Goal: Information Seeking & Learning: Check status

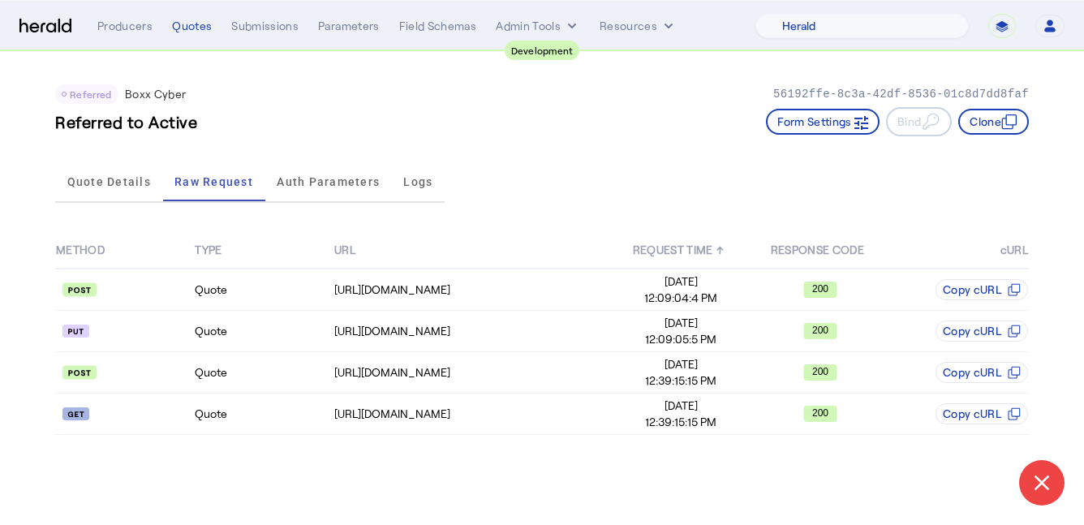
select select "pfm_2v8p_herald_api"
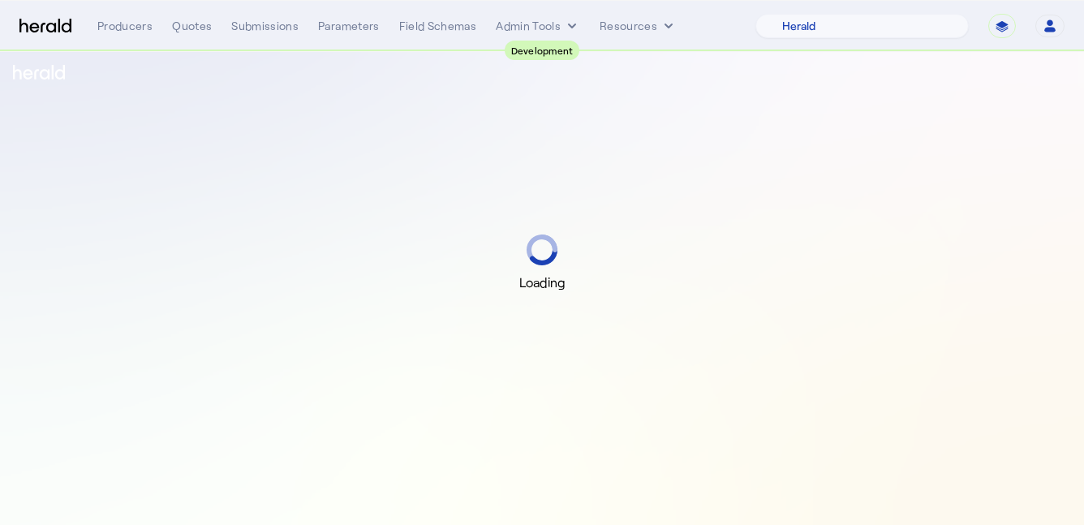
select select "pfm_2v8p_herald_api"
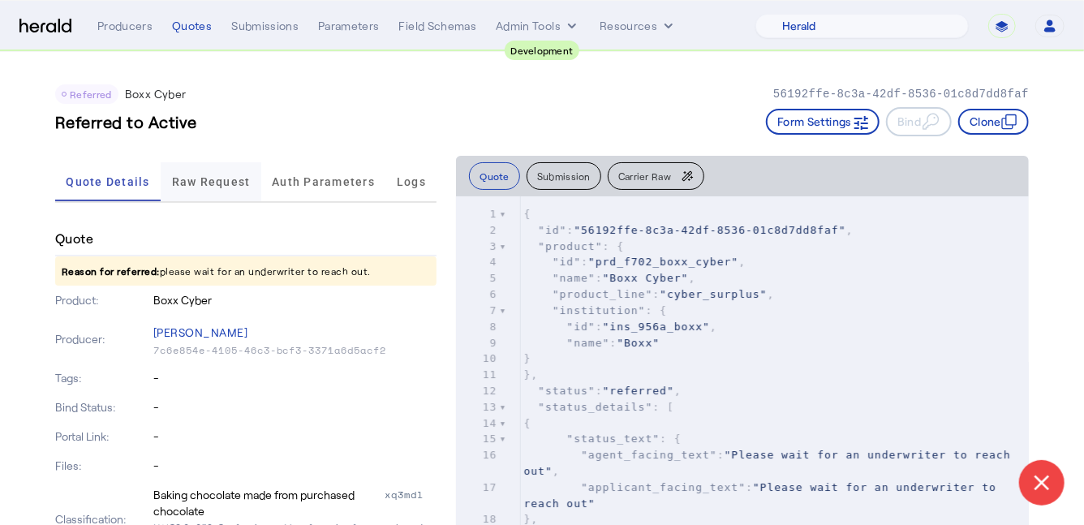
click at [217, 187] on span "Raw Request" at bounding box center [211, 181] width 79 height 39
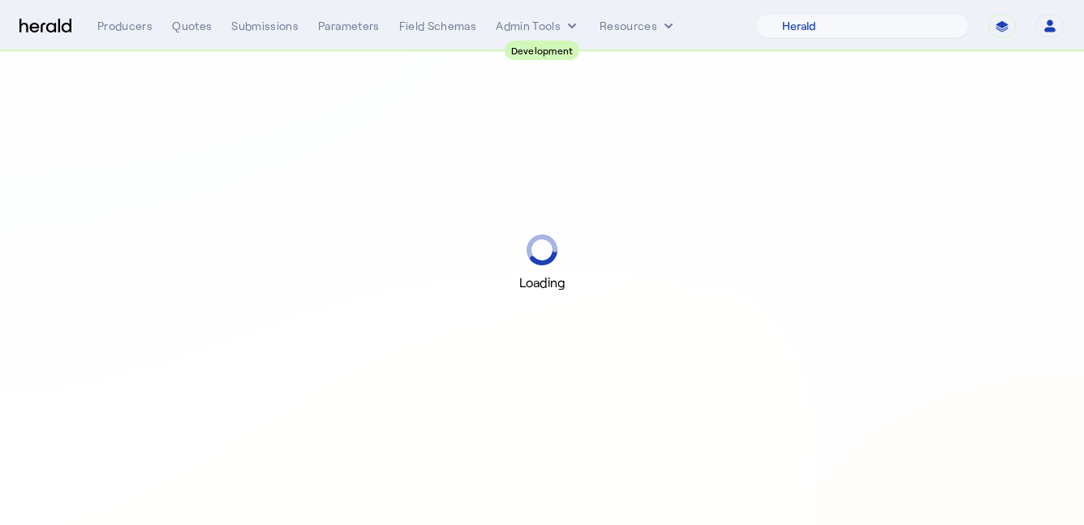
select select "pfm_2v8p_herald_api"
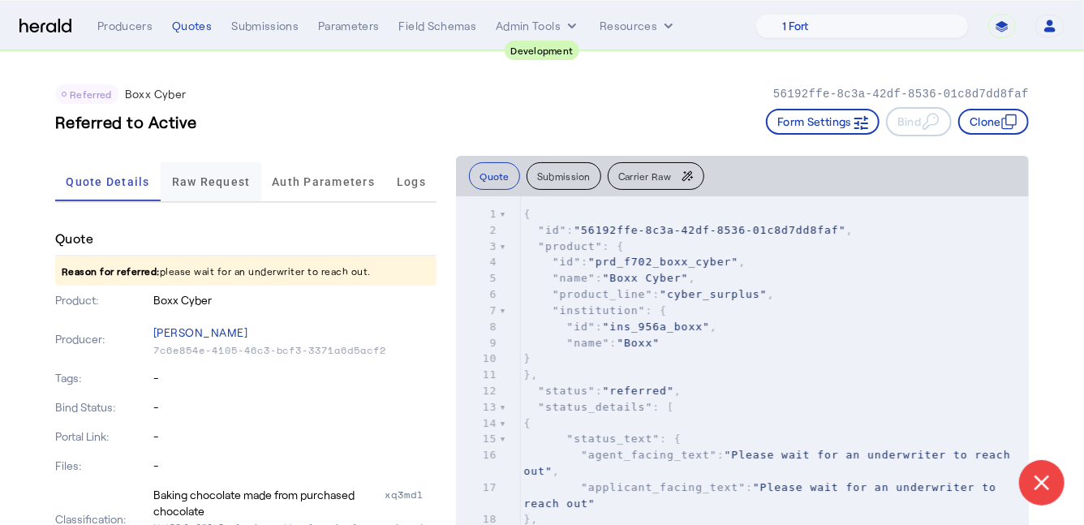
click at [197, 171] on span "Raw Request" at bounding box center [211, 181] width 79 height 39
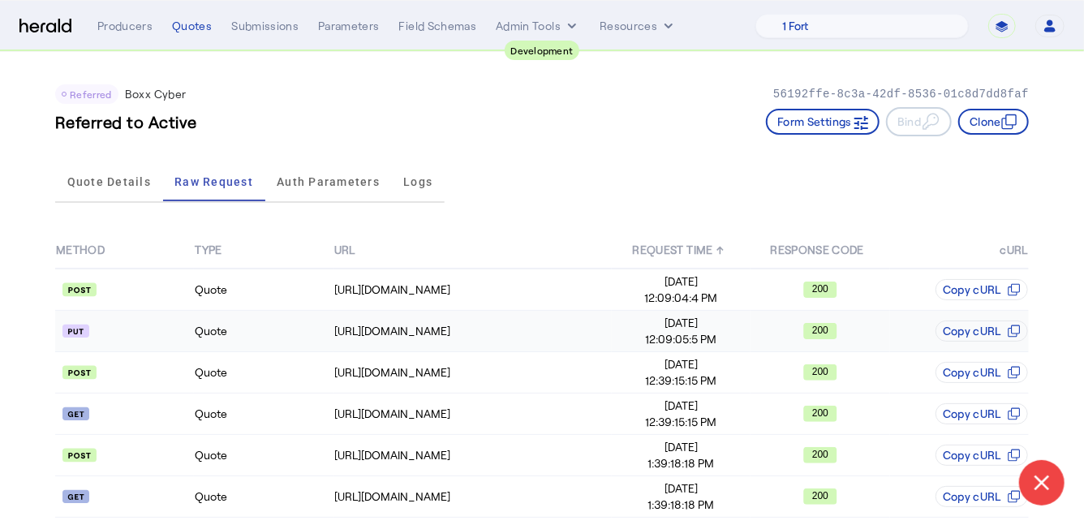
scroll to position [95, 0]
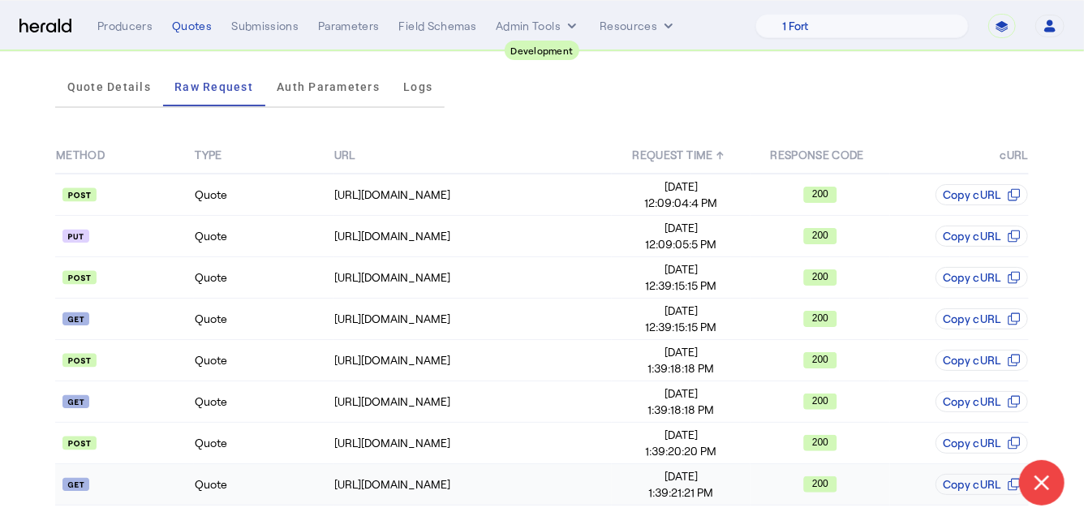
click at [263, 487] on td "Quote" at bounding box center [263, 484] width 139 height 41
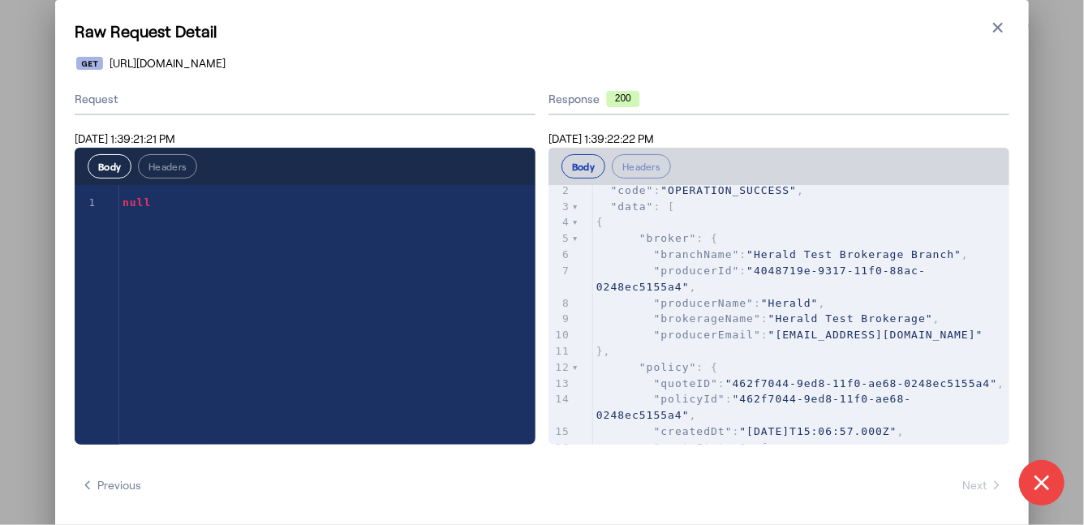
scroll to position [0, 0]
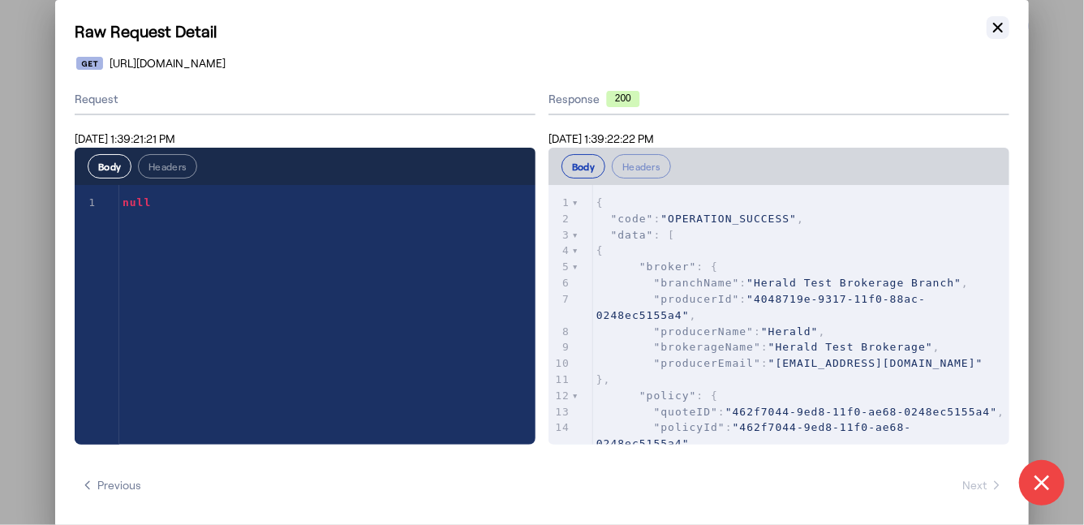
click at [999, 20] on icon "button" at bounding box center [998, 27] width 16 height 16
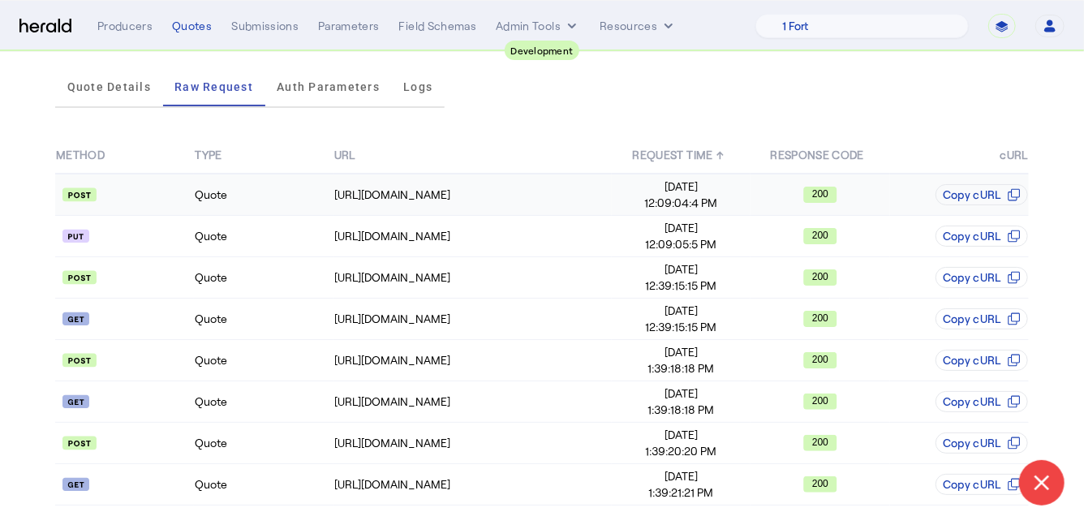
click at [251, 195] on td "Quote" at bounding box center [263, 195] width 139 height 42
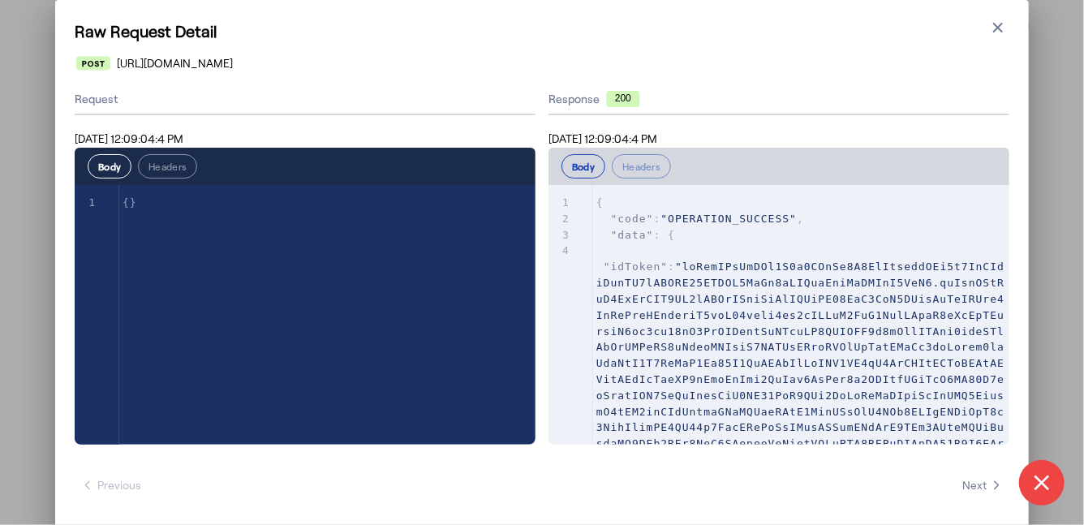
scroll to position [0, 0]
click at [990, 35] on icon "button" at bounding box center [998, 27] width 16 height 16
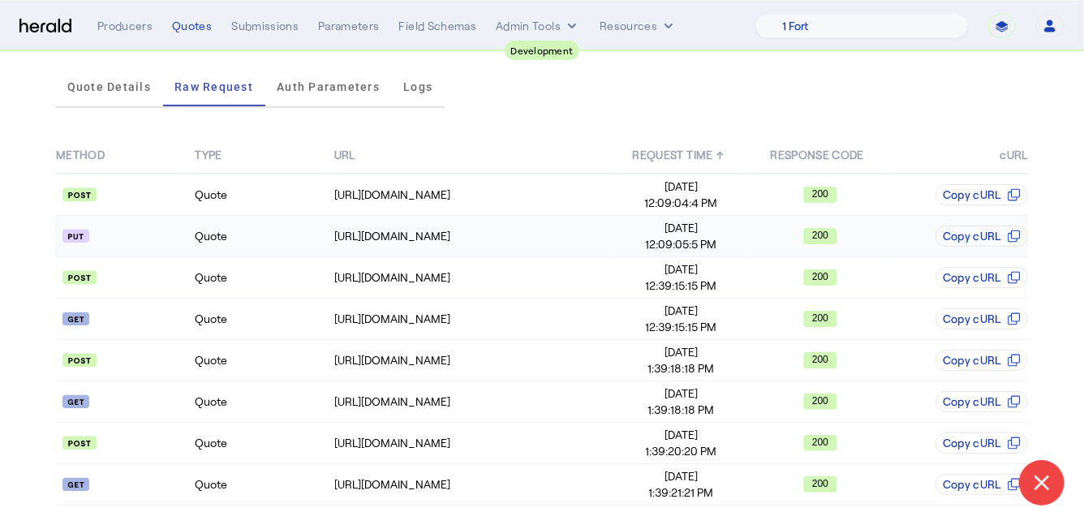
click at [310, 225] on td "Quote" at bounding box center [263, 236] width 139 height 41
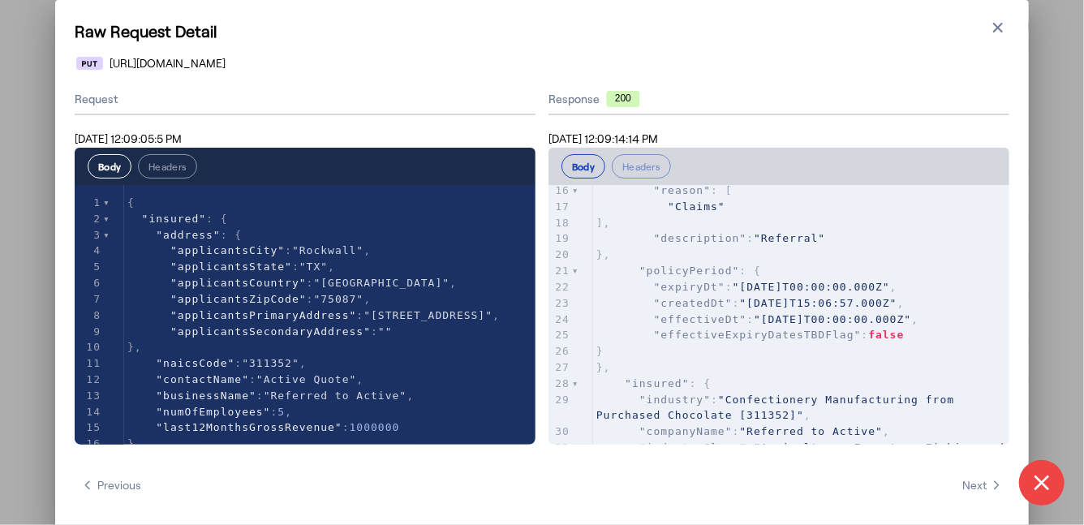
scroll to position [0, 0]
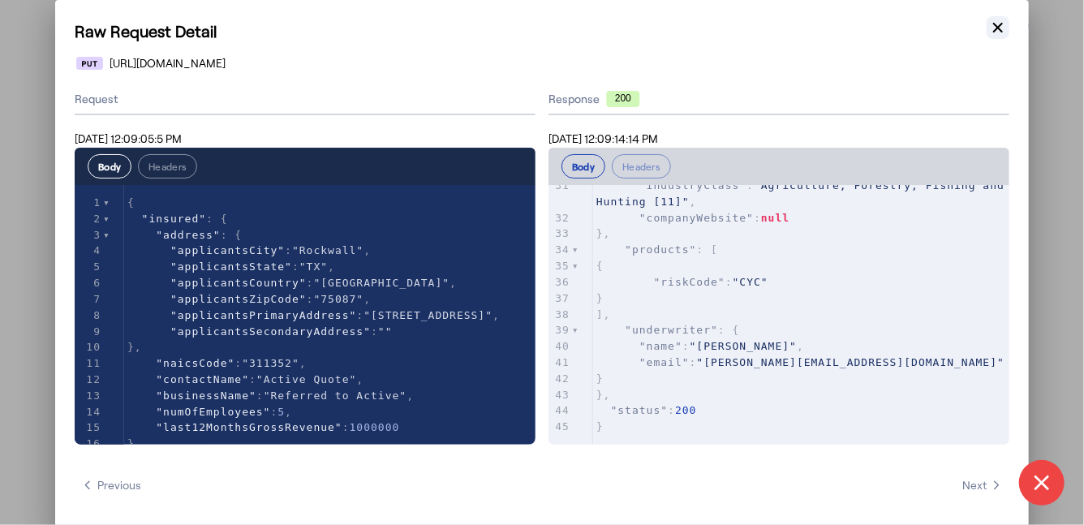
click at [999, 36] on button "Close modal" at bounding box center [997, 27] width 23 height 23
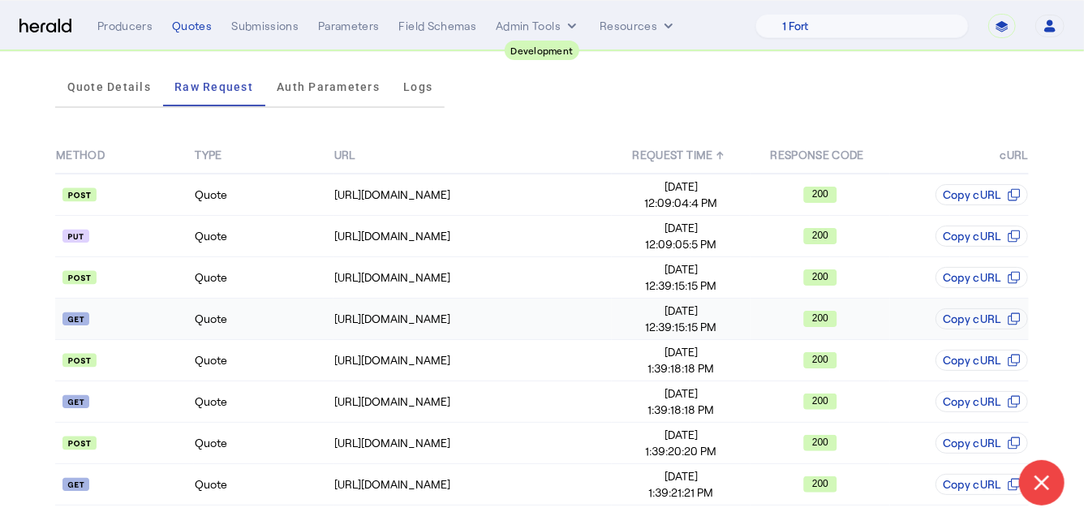
click at [237, 307] on td "Quote" at bounding box center [263, 318] width 139 height 41
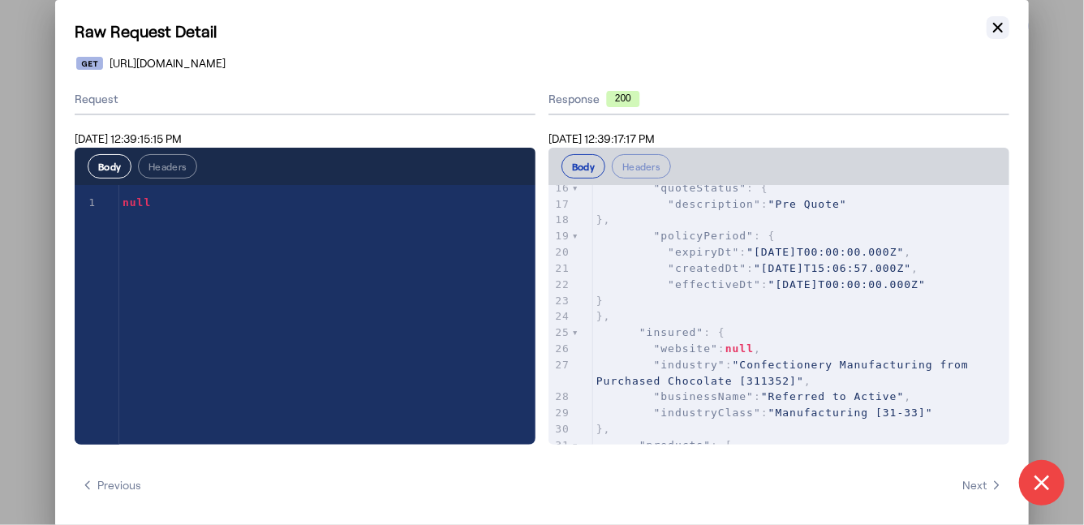
click at [1000, 25] on icon "button" at bounding box center [998, 28] width 10 height 10
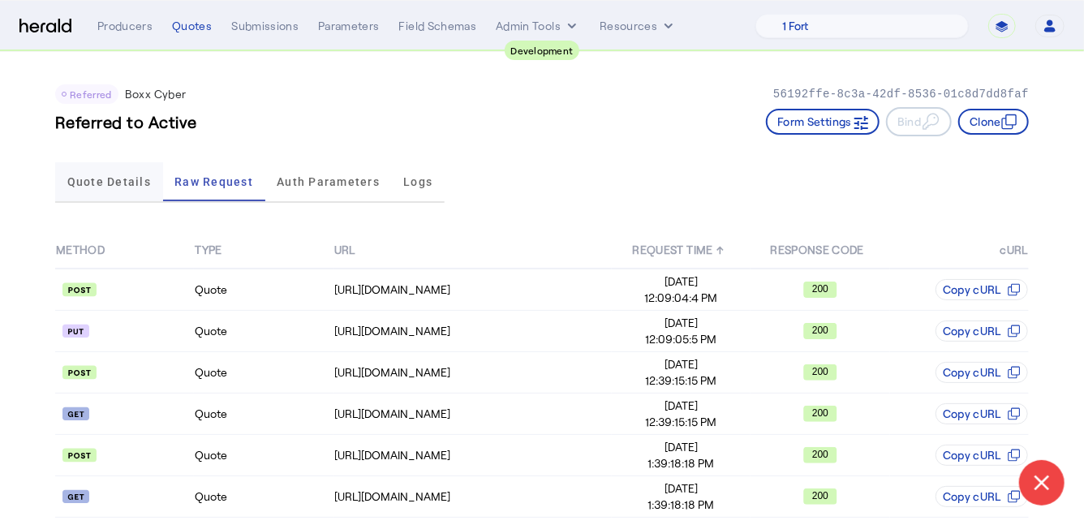
click at [125, 195] on span "Quote Details" at bounding box center [109, 181] width 84 height 39
